Goal: Book appointment/travel/reservation

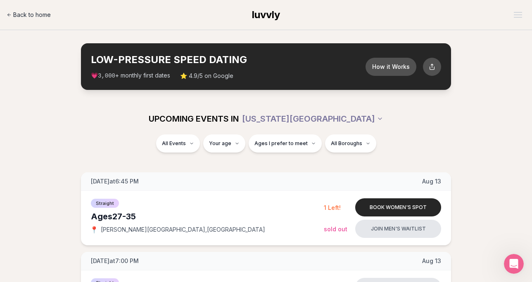
click at [46, 17] on span "Back to home" at bounding box center [32, 15] width 38 height 8
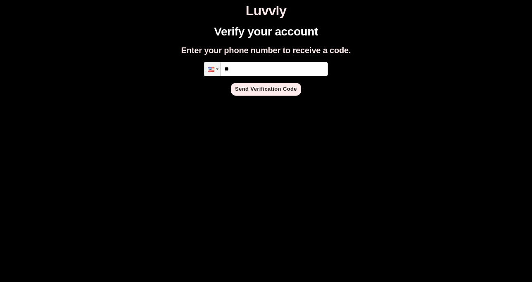
click at [255, 70] on input "**" at bounding box center [266, 69] width 124 height 14
type input "**********"
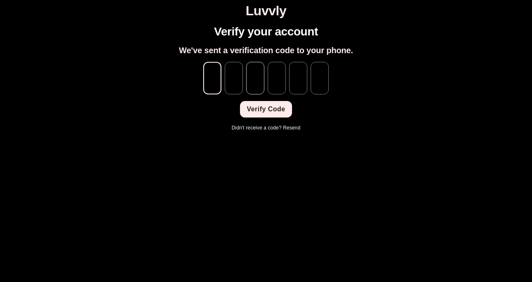
type input "*"
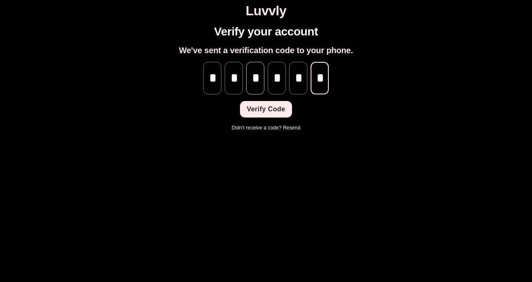
scroll to position [0, 0]
type input "*"
click at [262, 111] on button "Verify Code" at bounding box center [266, 109] width 52 height 17
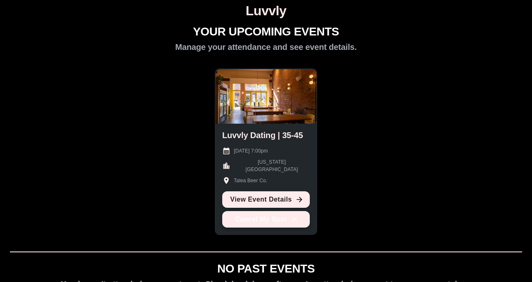
click at [277, 219] on button "Cancel My Spot" at bounding box center [266, 219] width 88 height 17
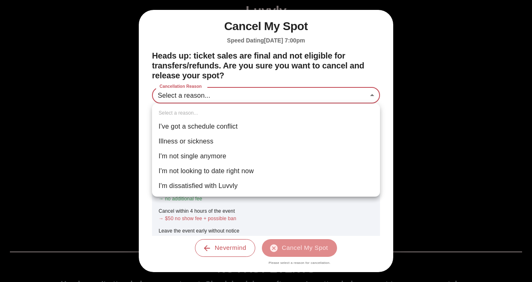
click at [261, 97] on body "Luvvly YOUR UPCOMING EVENTS Manage your attendance and see event details. Luvvl…" at bounding box center [265, 179] width 525 height 353
click at [245, 131] on li "I've got a schedule conflict" at bounding box center [266, 126] width 228 height 15
type input "**********"
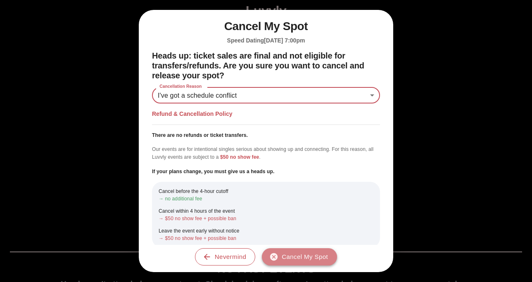
click at [304, 254] on button "Cancel My Spot" at bounding box center [299, 257] width 75 height 17
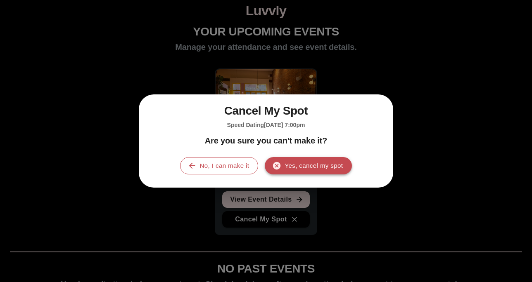
click at [314, 167] on button "Yes, cancel my spot" at bounding box center [308, 165] width 87 height 17
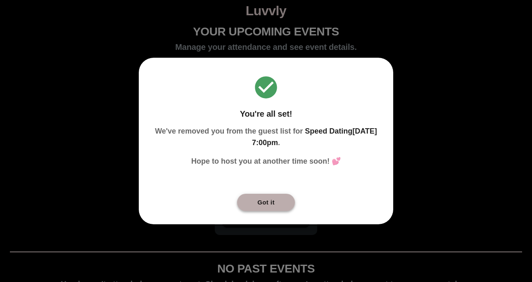
click at [261, 206] on button "Got it" at bounding box center [266, 202] width 58 height 17
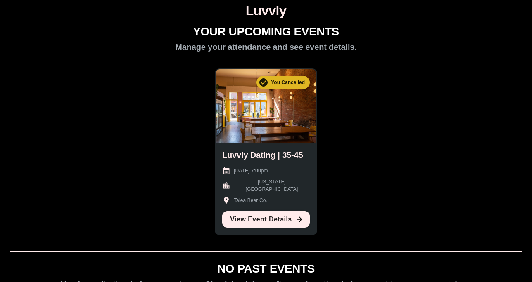
scroll to position [77, 0]
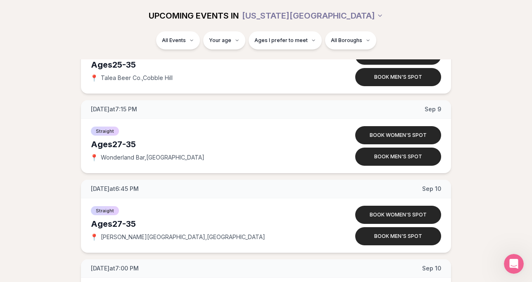
scroll to position [2466, 0]
